Goal: Task Accomplishment & Management: Complete application form

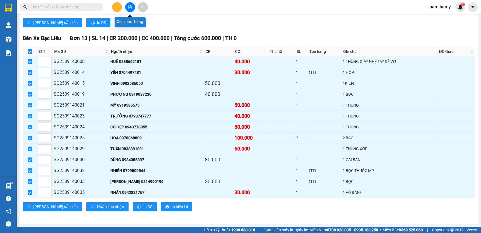
click at [128, 8] on button at bounding box center [130, 7] width 10 height 10
click at [128, 5] on icon "file-add" at bounding box center [130, 7] width 4 height 4
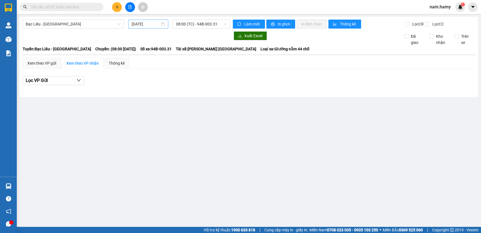
click at [164, 26] on div "15/09/2025" at bounding box center [148, 24] width 33 height 6
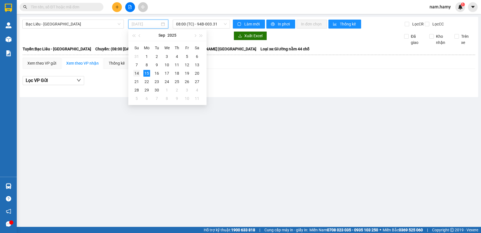
click at [138, 71] on div "14" at bounding box center [136, 73] width 7 height 7
type input "14/09/2025"
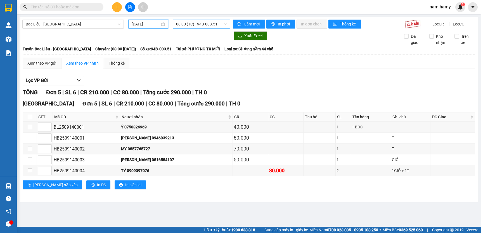
click at [210, 25] on span "08:00 (TC) - 94B-003.51" at bounding box center [201, 24] width 51 height 8
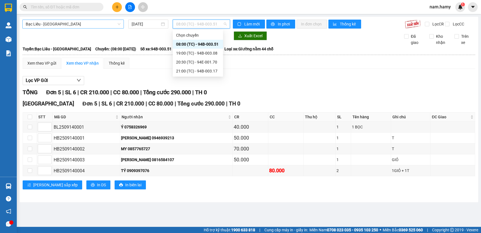
click at [108, 24] on span "Bạc Liêu - Sài Gòn" at bounding box center [73, 24] width 95 height 8
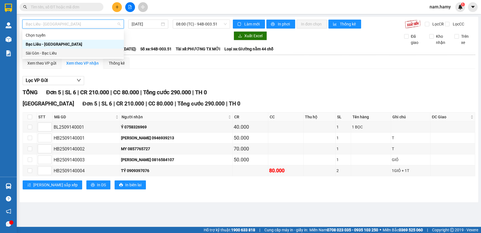
click at [87, 49] on div "Sài Gòn - Bạc Liêu" at bounding box center [72, 53] width 101 height 9
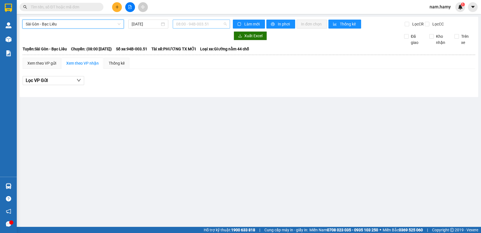
click at [190, 25] on span "08:00 - 94B-003.51" at bounding box center [201, 24] width 51 height 8
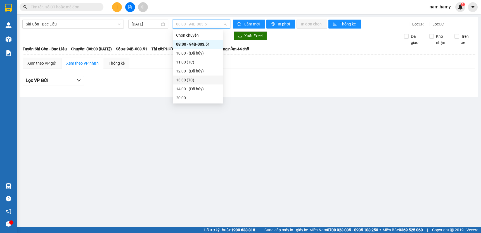
scroll to position [9, 0]
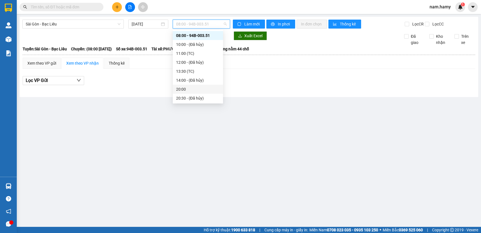
click at [198, 89] on div "20:00" at bounding box center [198, 89] width 44 height 6
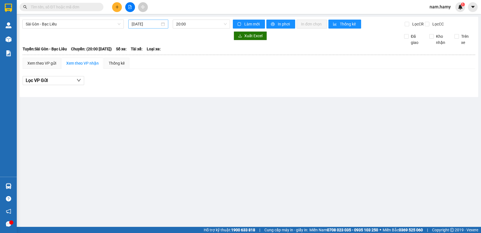
click at [151, 27] on div "15/09/2025" at bounding box center [148, 24] width 40 height 9
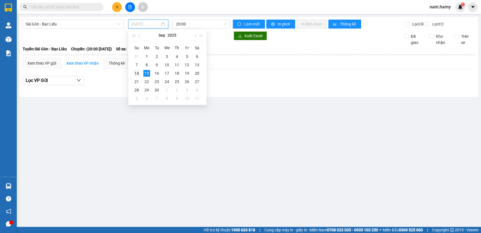
click at [139, 77] on td "14" at bounding box center [137, 73] width 10 height 8
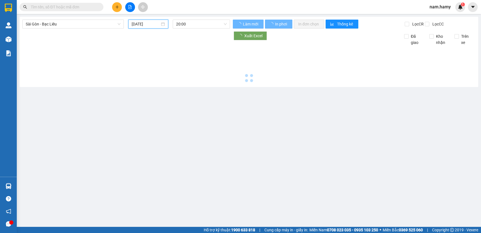
type input "[DATE]"
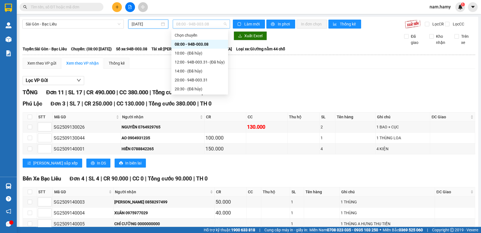
click at [218, 26] on span "08:00 - 94B-003.08" at bounding box center [201, 24] width 51 height 8
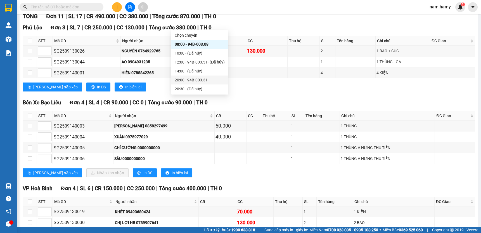
click at [198, 80] on div "20:00 - 94B-003.31" at bounding box center [200, 80] width 50 height 6
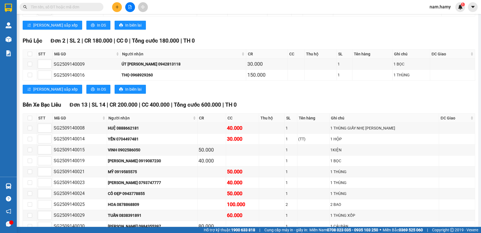
scroll to position [330, 0]
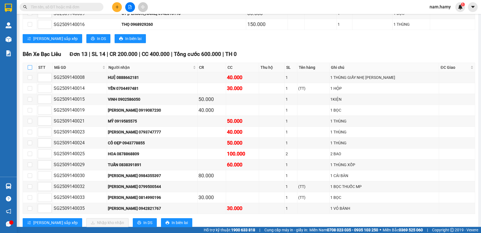
click at [29, 70] on input "checkbox" at bounding box center [30, 67] width 4 height 4
checkbox input "true"
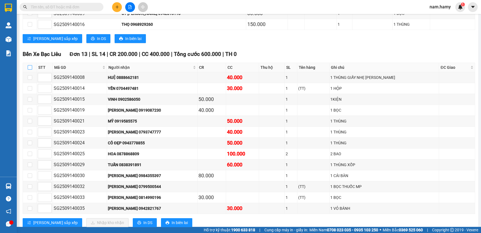
checkbox input "true"
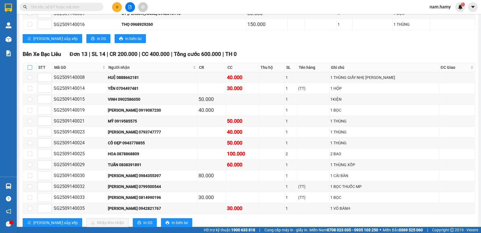
checkbox input "true"
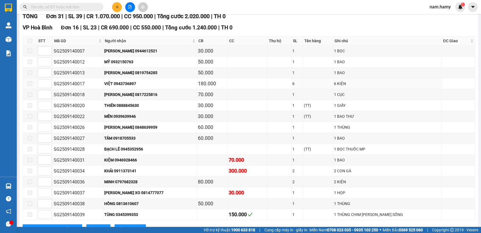
scroll to position [0, 0]
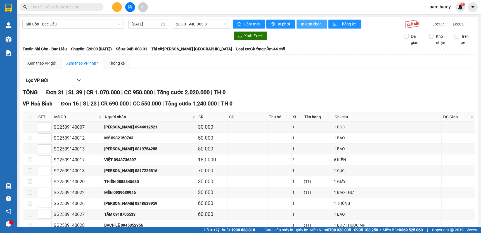
click at [317, 25] on span "In đơn chọn" at bounding box center [312, 24] width 22 height 6
click at [312, 23] on span "In đơn chọn" at bounding box center [312, 24] width 22 height 6
click at [114, 6] on button at bounding box center [117, 7] width 10 height 10
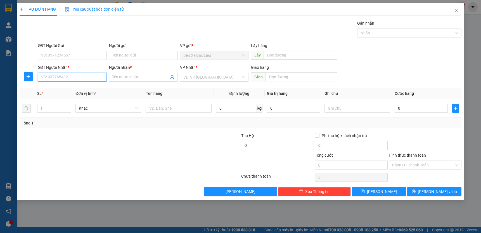
click at [103, 76] on input "SĐT Người Nhận *" at bounding box center [72, 77] width 69 height 9
type input "0796971342"
click at [79, 89] on div "0796971342 - HẠO" at bounding box center [72, 88] width 62 height 6
type input "HẠO"
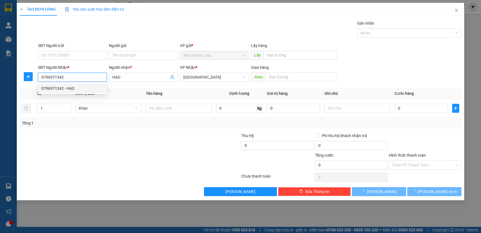
type input "40.000"
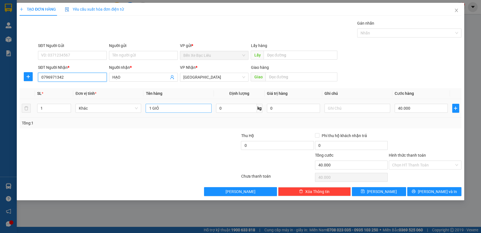
type input "0796971342"
click at [183, 107] on input "1 GIỎ" at bounding box center [179, 108] width 66 height 9
type input "1 CHAI THUỐC"
click at [420, 106] on input "40.000" at bounding box center [421, 108] width 53 height 9
type input "0"
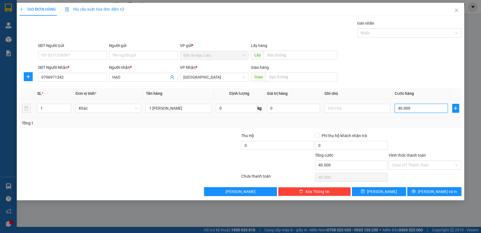
type input "0"
click at [398, 107] on input "0" at bounding box center [421, 108] width 53 height 9
type input "30"
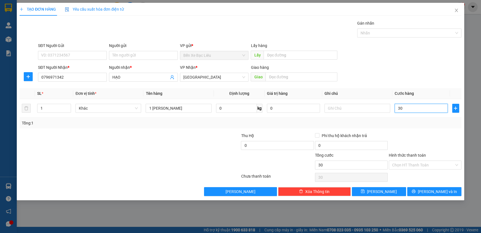
type input "30"
type input "30.000"
click at [433, 132] on div at bounding box center [425, 142] width 74 height 20
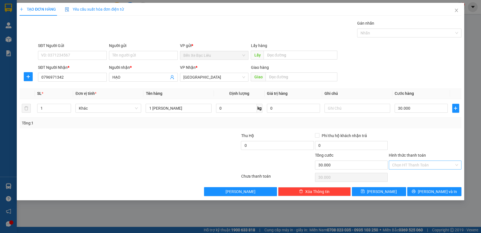
click at [445, 161] on div "Hình thức thanh toán Chọn HT Thanh Toán" at bounding box center [425, 162] width 73 height 20
drag, startPoint x: 444, startPoint y: 160, endPoint x: 445, endPoint y: 170, distance: 10.1
click at [444, 161] on div "Chọn HT Thanh Toán" at bounding box center [425, 164] width 73 height 9
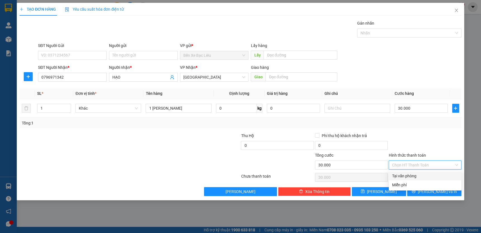
click at [445, 177] on div "Tại văn phòng" at bounding box center [425, 176] width 66 height 6
type input "0"
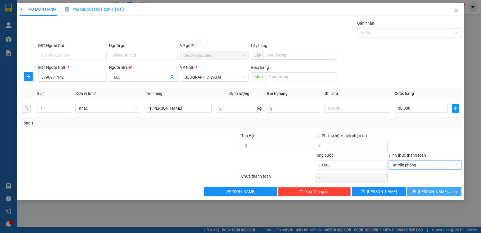
click at [433, 187] on button "Lưu và In" at bounding box center [434, 191] width 54 height 9
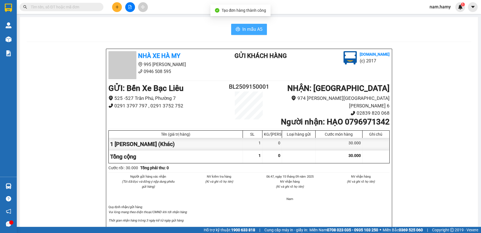
click at [264, 32] on button "In mẫu A5" at bounding box center [249, 29] width 36 height 11
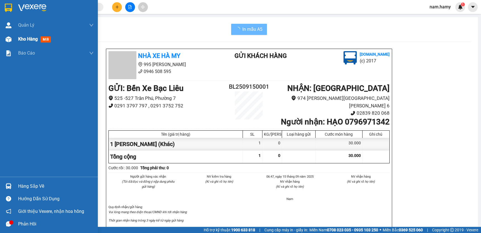
drag, startPoint x: 11, startPoint y: 37, endPoint x: 70, endPoint y: 37, distance: 58.4
click at [11, 37] on div at bounding box center [9, 39] width 10 height 10
